Goal: Navigation & Orientation: Find specific page/section

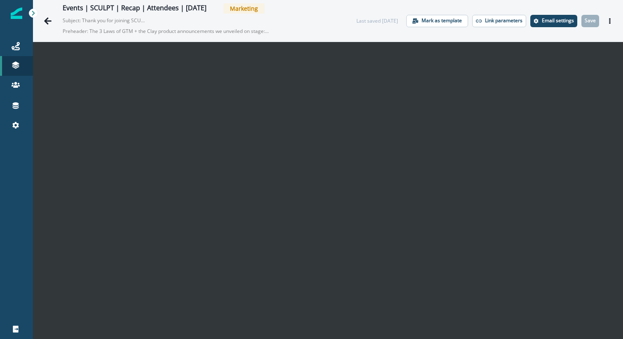
click at [346, 27] on div "Events | SCULPT | Recap | Attendees | [DATE] Marketing Subject: Thank you for j…" at bounding box center [328, 21] width 590 height 42
